Goal: Task Accomplishment & Management: Manage account settings

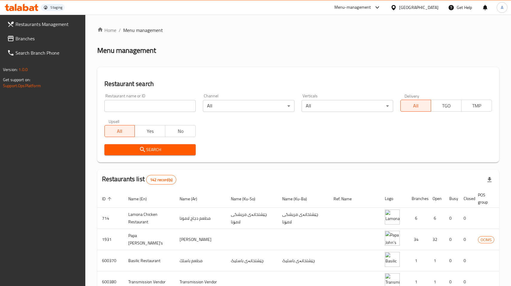
click at [434, 2] on div "[GEOGRAPHIC_DATA]" at bounding box center [415, 7] width 58 height 14
click at [399, 4] on div at bounding box center [394, 7] width 9 height 7
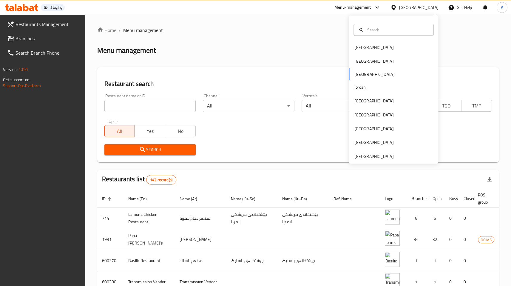
click at [358, 102] on div "[GEOGRAPHIC_DATA]" at bounding box center [373, 101] width 39 height 7
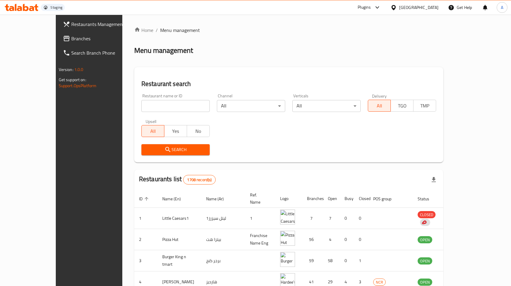
click at [460, 236] on link "enhanced table" at bounding box center [454, 239] width 11 height 7
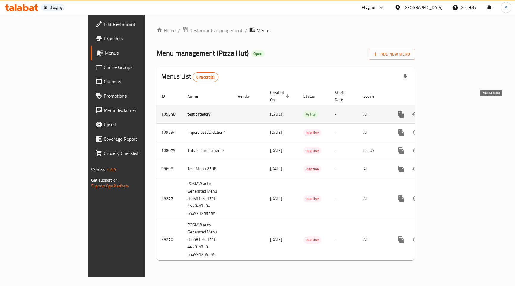
click at [448, 111] on icon "enhanced table" at bounding box center [444, 114] width 7 height 7
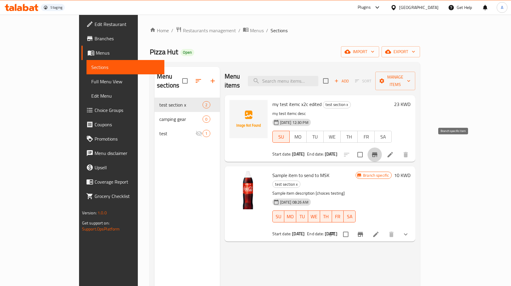
click at [382, 147] on button "Branch-specific-item" at bounding box center [374, 154] width 14 height 14
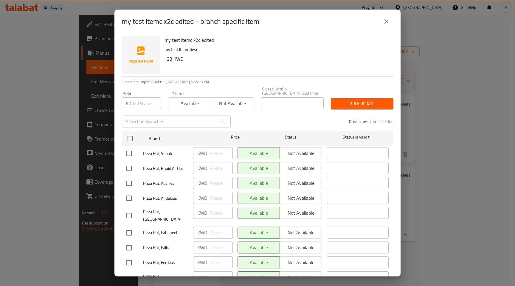
drag, startPoint x: 120, startPoint y: 149, endPoint x: 127, endPoint y: 148, distance: 7.2
click at [122, 149] on div "my test itemc x2c edited my test itemc desc 23 KWD Current time in [GEOGRAPHIC_…" at bounding box center [258, 154] width 286 height 243
click at [127, 148] on input "checkbox" at bounding box center [129, 153] width 13 height 13
checkbox input "true"
click at [285, 149] on span "Not available" at bounding box center [300, 153] width 37 height 9
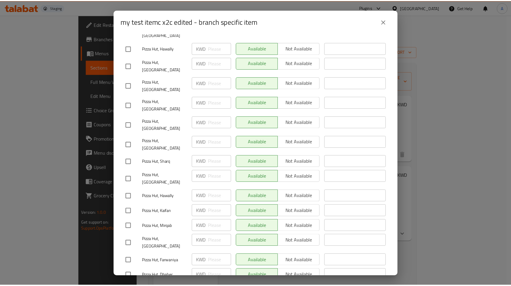
scroll to position [767, 0]
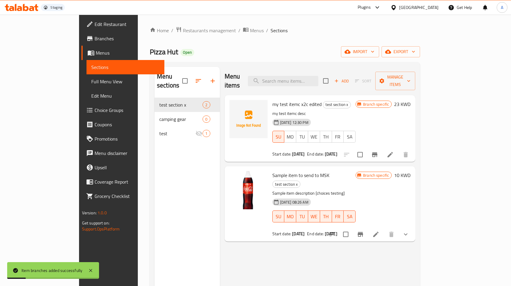
click at [378, 231] on icon at bounding box center [375, 233] width 5 height 5
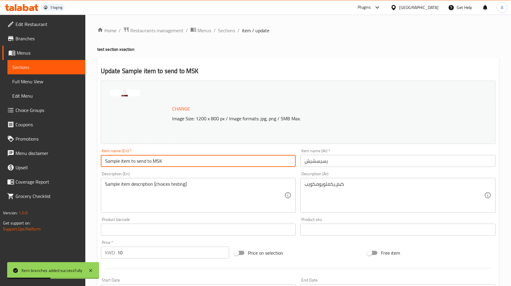
click at [173, 158] on input "Sample item to send to MSK" at bounding box center [198, 161] width 195 height 12
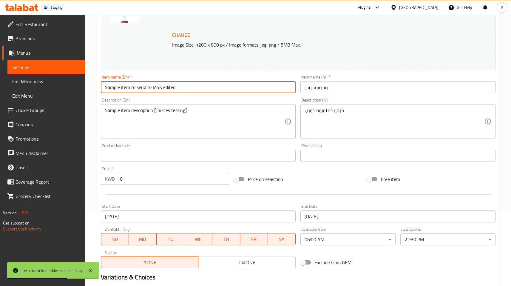
scroll to position [165, 0]
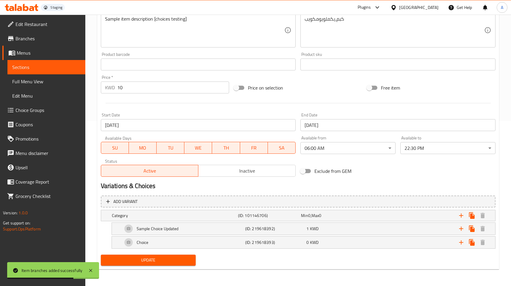
type input "Sample item to send to MSK edited"
click at [174, 260] on span "Update" at bounding box center [149, 259] width 86 height 7
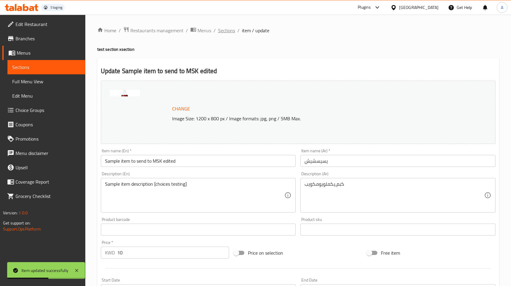
click at [223, 32] on span "Sections" at bounding box center [226, 30] width 17 height 7
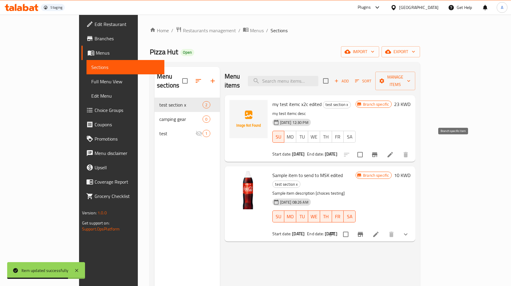
click at [377, 152] on icon "Branch-specific-item" at bounding box center [374, 154] width 5 height 5
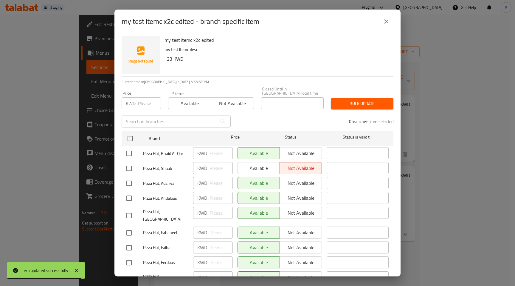
click at [387, 21] on icon "close" at bounding box center [386, 21] width 4 height 4
